Goal: Check status: Check status

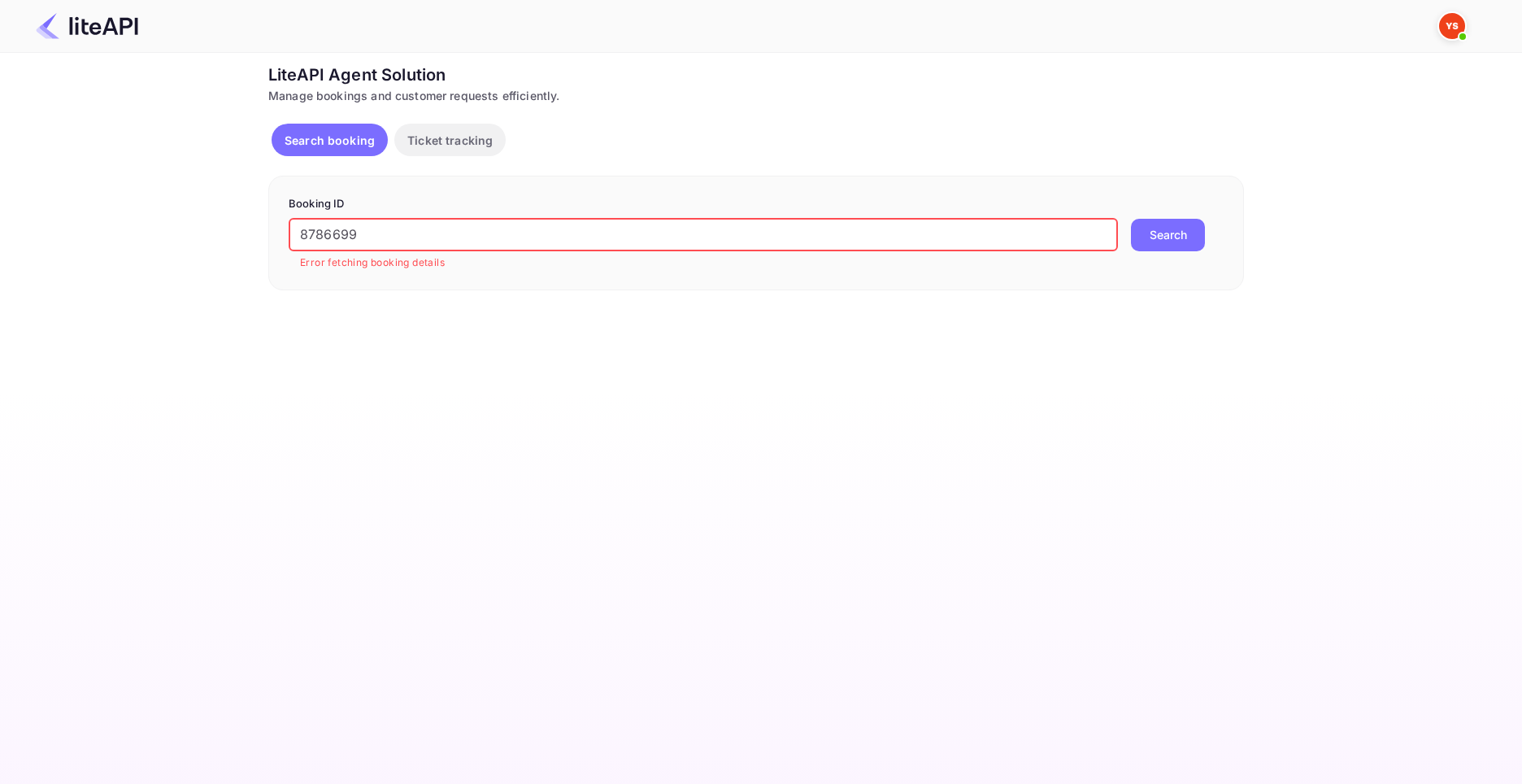
drag, startPoint x: 355, startPoint y: 236, endPoint x: 207, endPoint y: 235, distance: 148.0
click at [217, 234] on div "Ticket Affiliate URL [URL][DOMAIN_NAME] Business partner name Nuitee Travel Cus…" at bounding box center [756, 176] width 1473 height 228
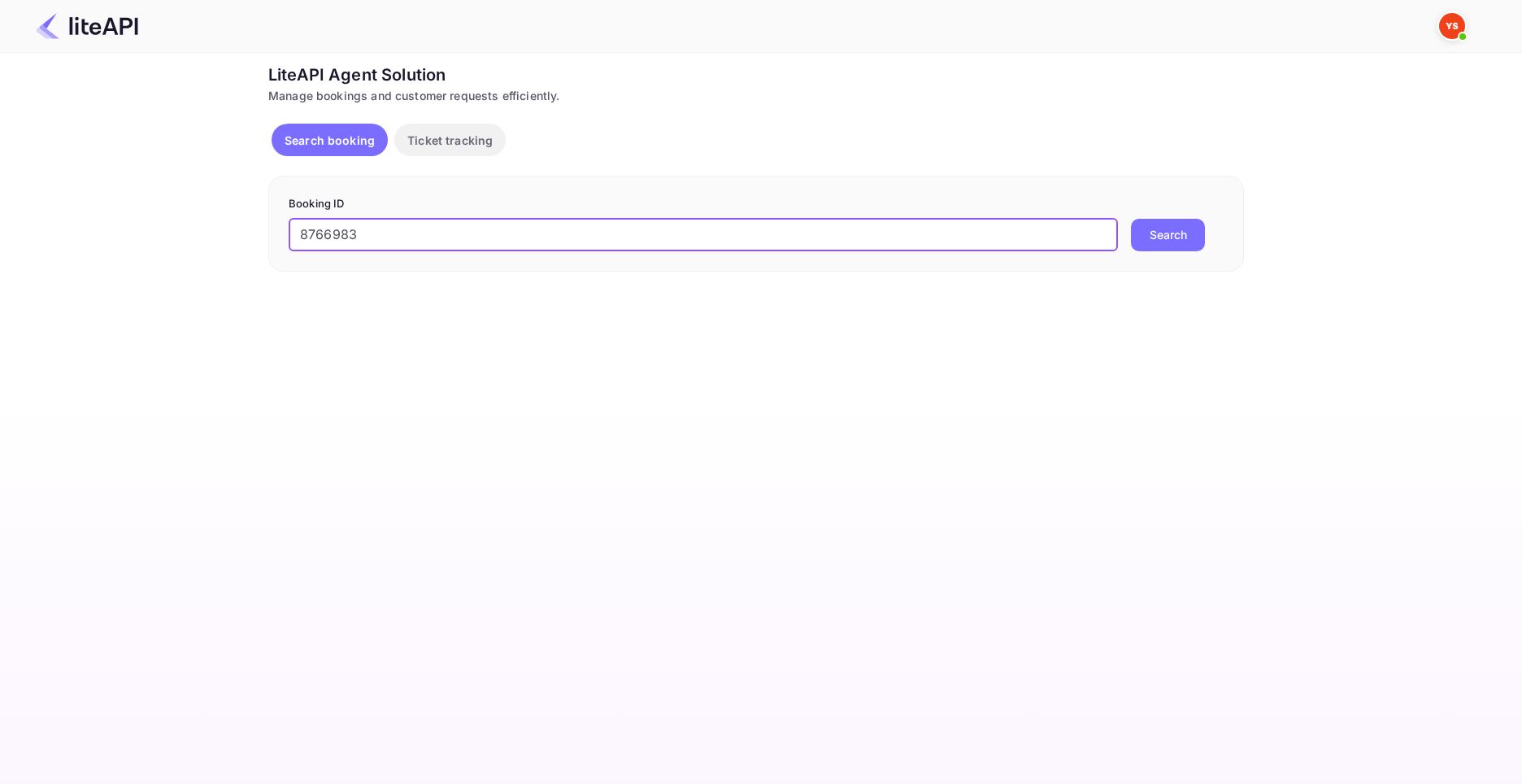
type input "8766983"
click at [1131, 218] on button "Search" at bounding box center [1168, 234] width 74 height 33
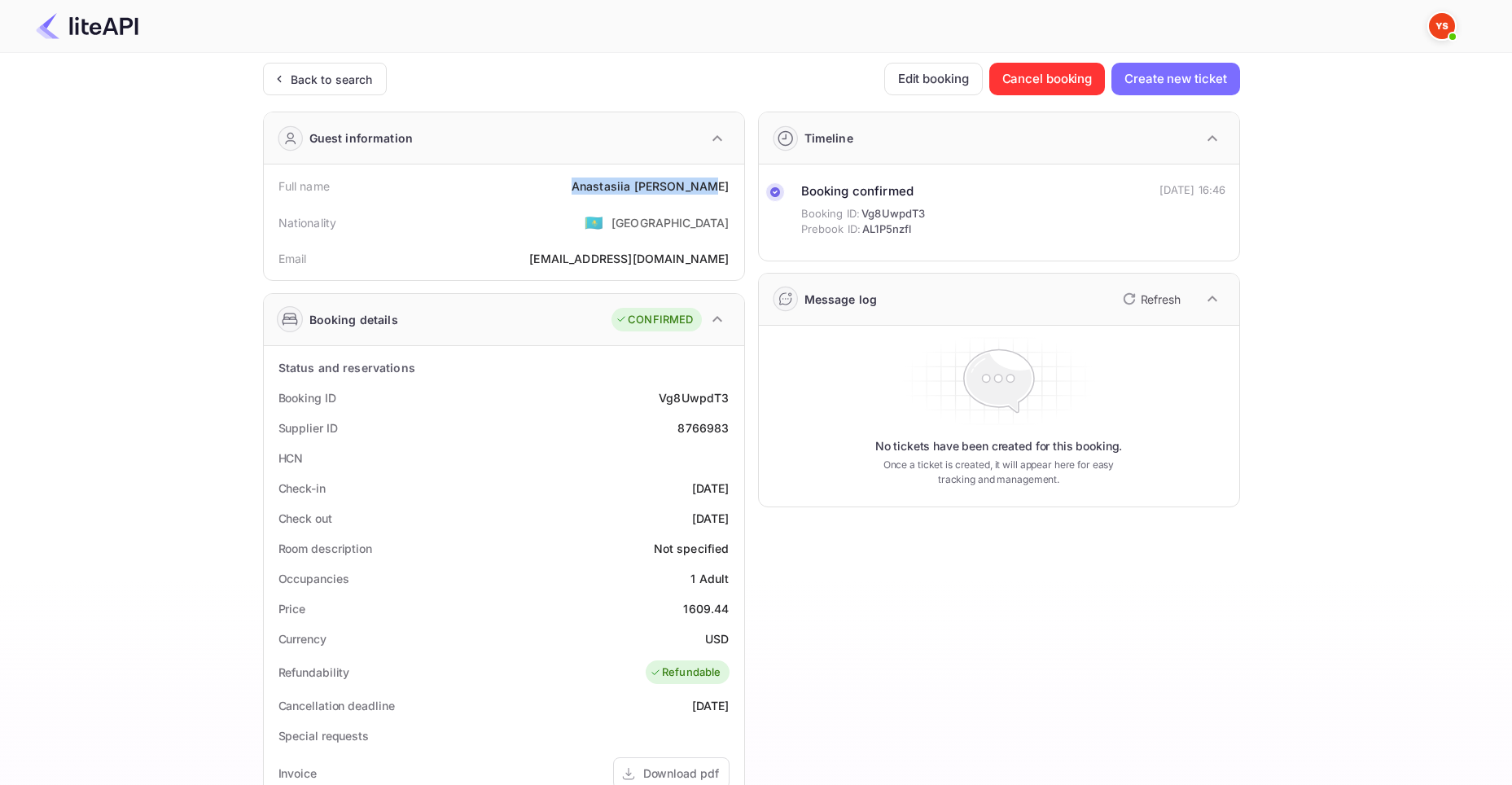
drag, startPoint x: 595, startPoint y: 182, endPoint x: 741, endPoint y: 188, distance: 146.1
click at [741, 188] on div "Full name [PERSON_NAME] Nationality 🇰🇿 [DEMOGRAPHIC_DATA] Email [EMAIL_ADDRESS]…" at bounding box center [503, 222] width 480 height 116
copy div "[PERSON_NAME]"
drag, startPoint x: 686, startPoint y: 610, endPoint x: 733, endPoint y: 611, distance: 47.0
click at [733, 611] on div "Price 1609.44" at bounding box center [504, 609] width 468 height 30
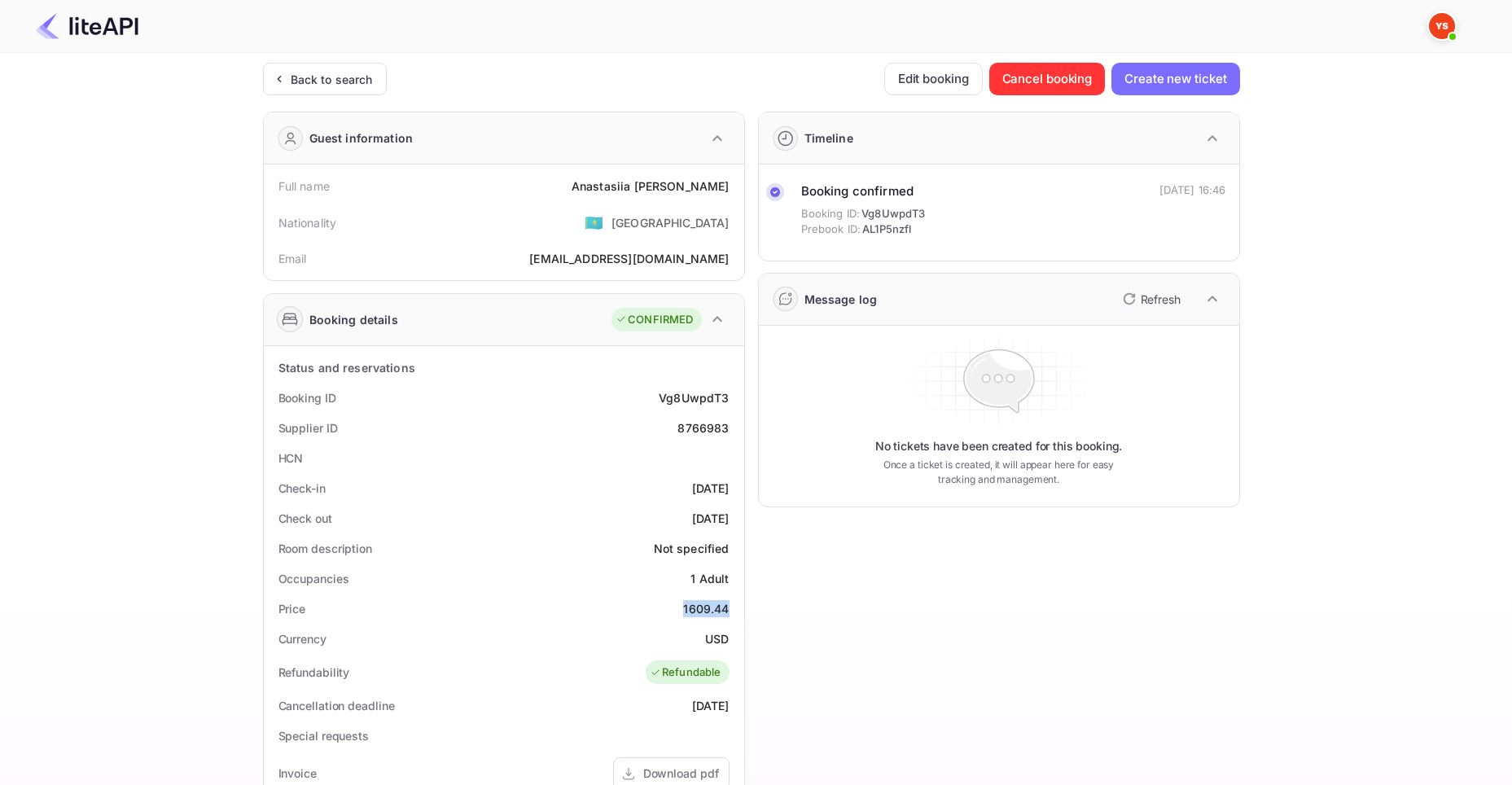
copy div "1609.44"
drag, startPoint x: 704, startPoint y: 634, endPoint x: 728, endPoint y: 639, distance: 24.5
click at [728, 639] on div "Currency USD" at bounding box center [504, 639] width 468 height 30
copy div "USD"
